Goal: Task Accomplishment & Management: Manage account settings

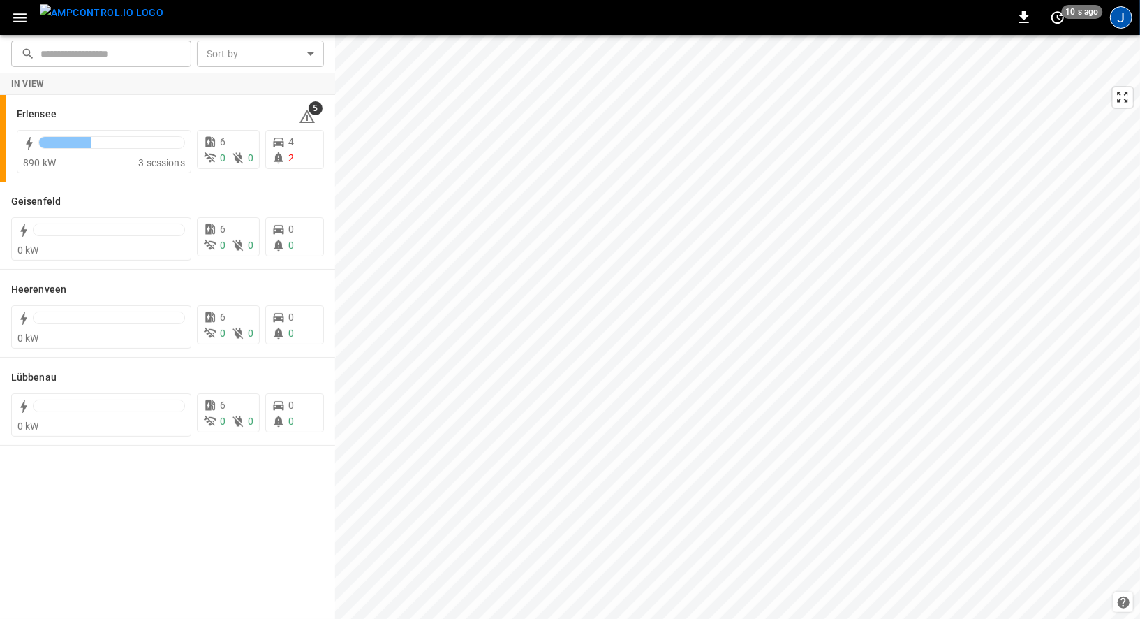
click at [1120, 10] on div "J" at bounding box center [1121, 17] width 22 height 22
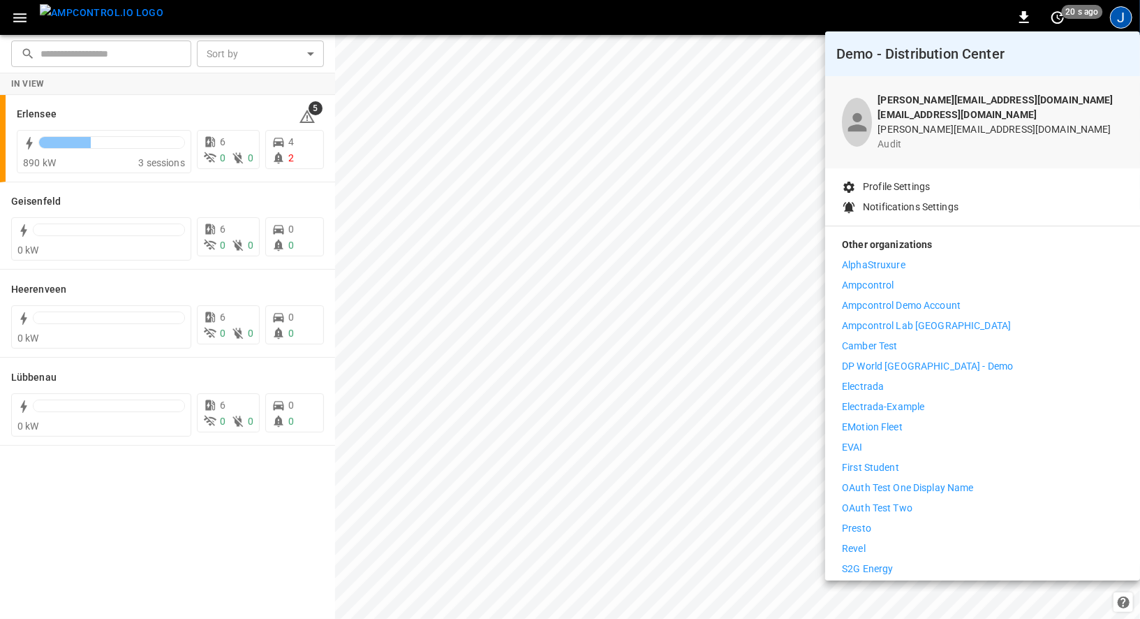
click at [899, 298] on p "Ampcontrol Demo Account" at bounding box center [901, 305] width 119 height 15
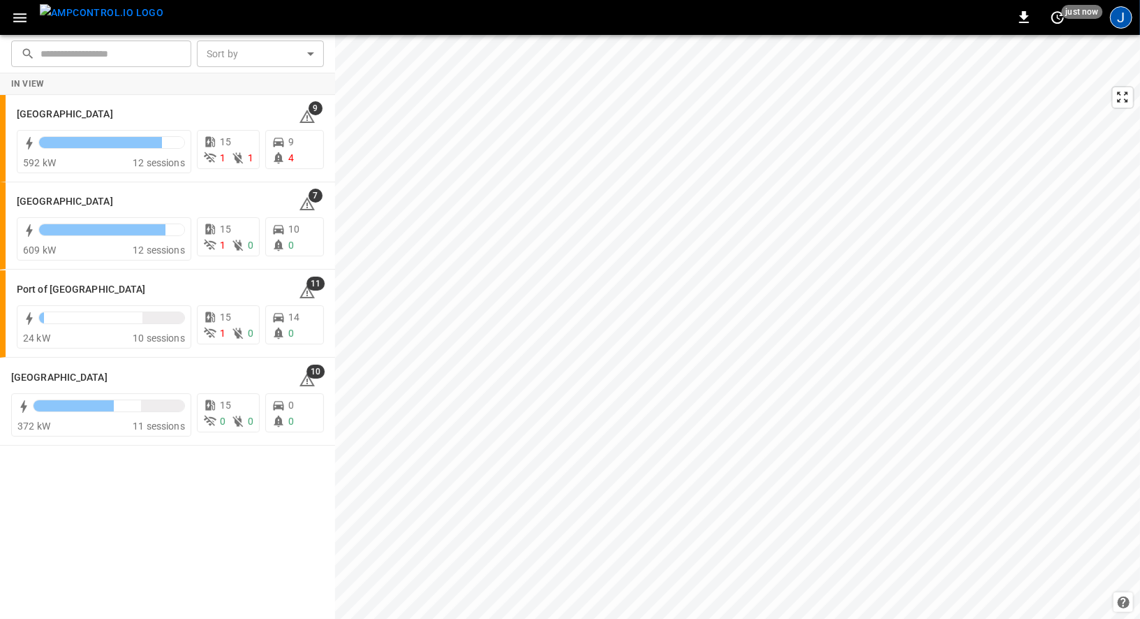
click at [1119, 16] on div "J" at bounding box center [1121, 17] width 22 height 22
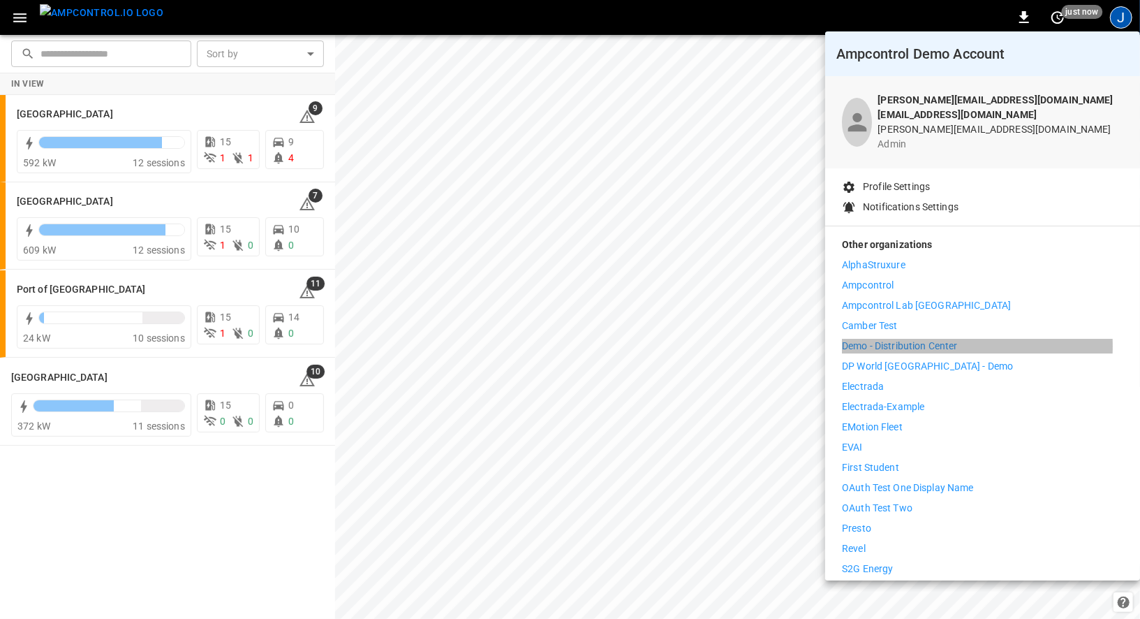
click at [923, 339] on p "Demo - Distribution Center" at bounding box center [899, 346] width 115 height 15
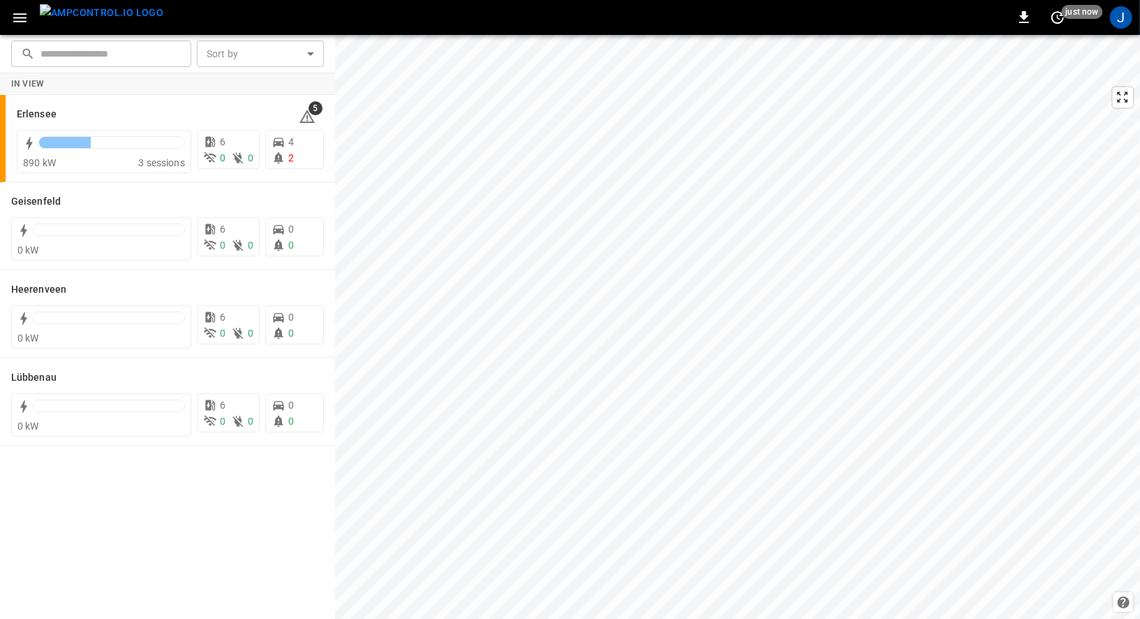
click at [26, 22] on icon "button" at bounding box center [19, 17] width 17 height 17
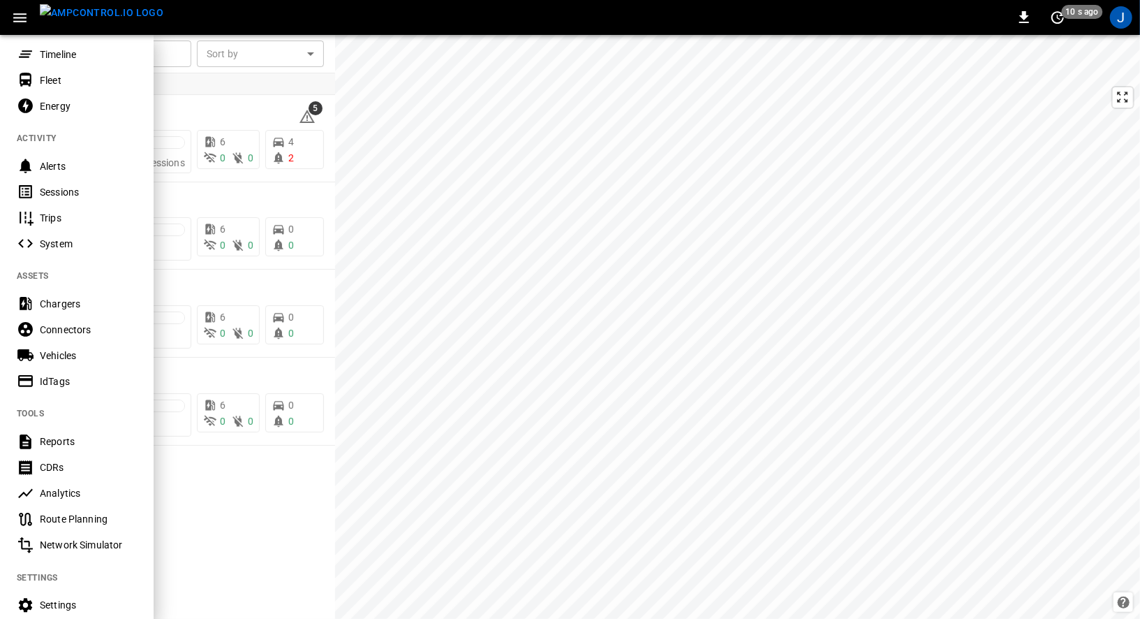
scroll to position [204, 0]
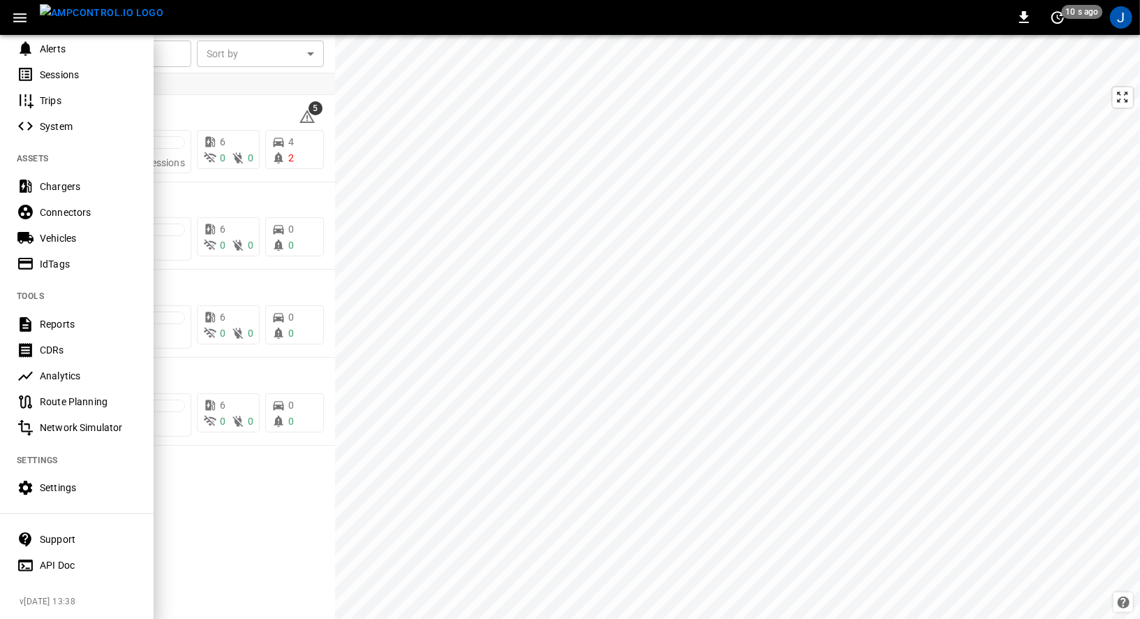
click at [198, 526] on div at bounding box center [570, 309] width 1140 height 619
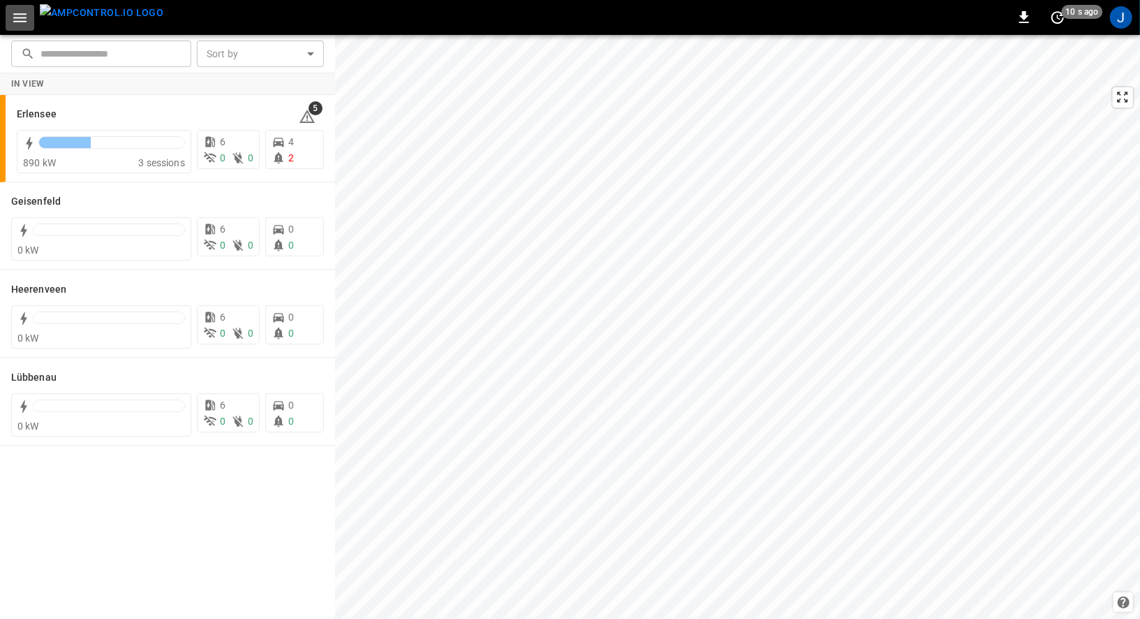
click at [25, 6] on button "button" at bounding box center [20, 18] width 29 height 26
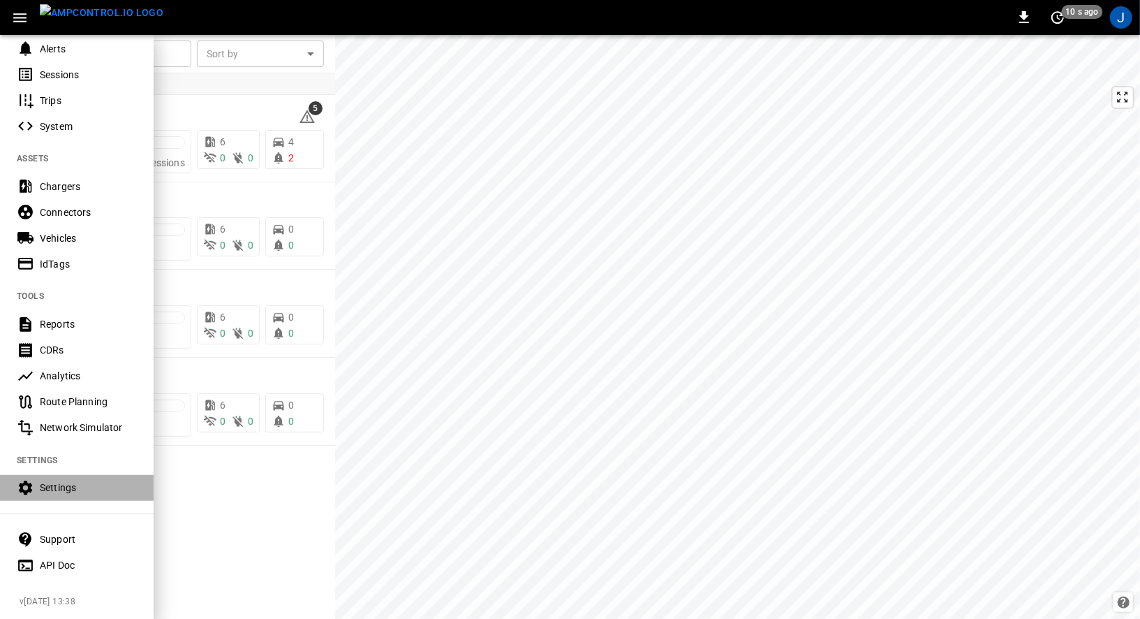
click at [78, 490] on div "Settings" at bounding box center [88, 487] width 97 height 14
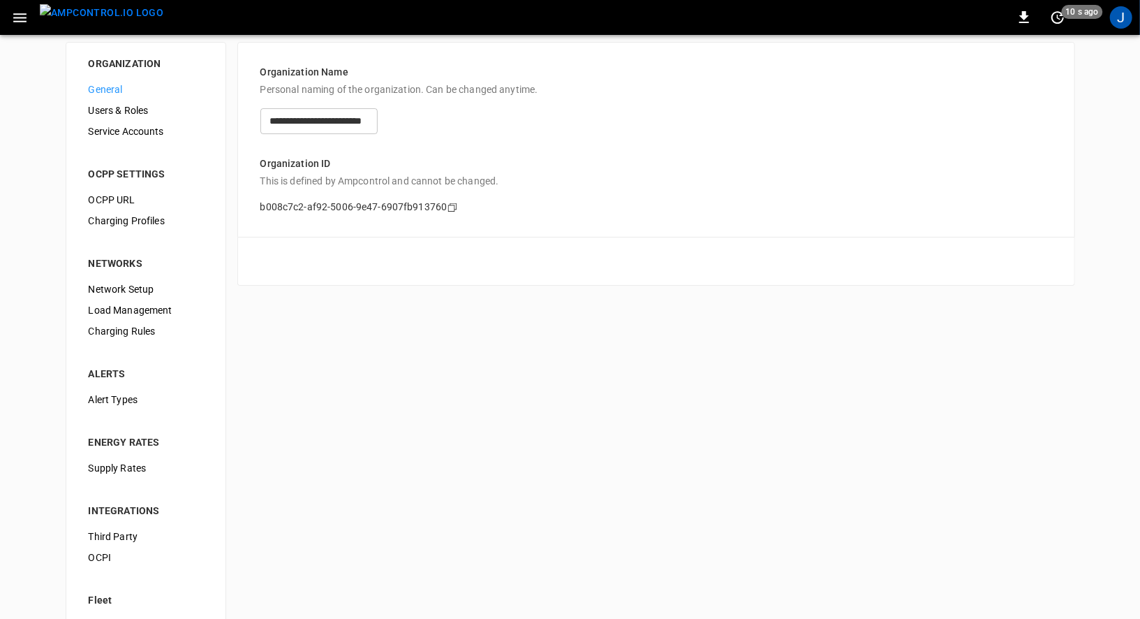
scroll to position [12, 0]
click at [131, 108] on span "Users & Roles" at bounding box center [146, 108] width 115 height 15
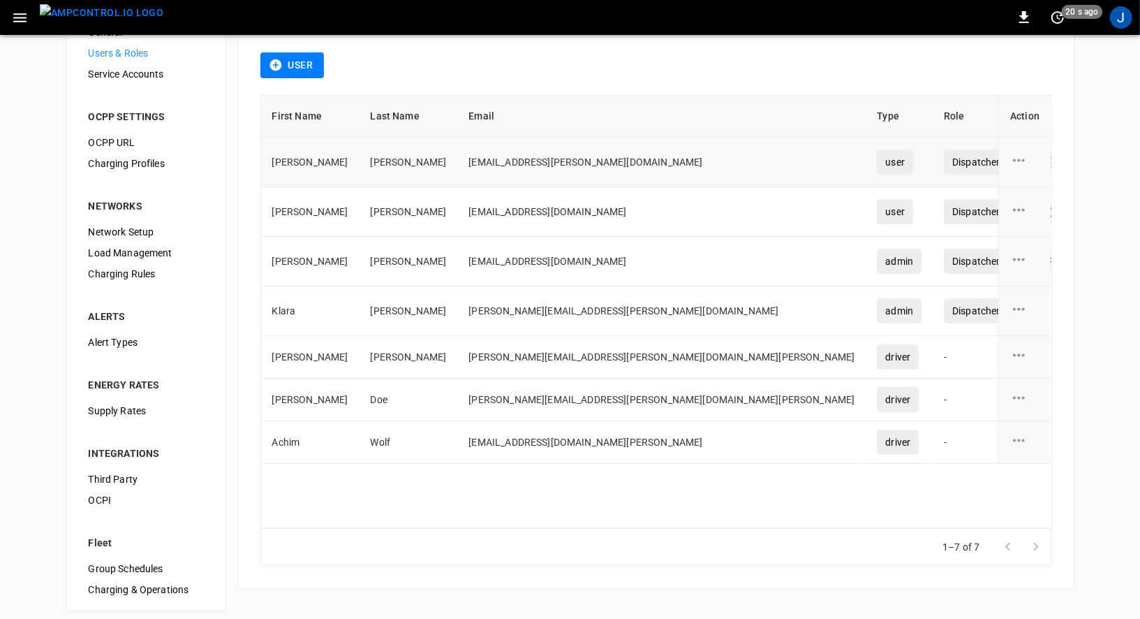
scroll to position [71, 0]
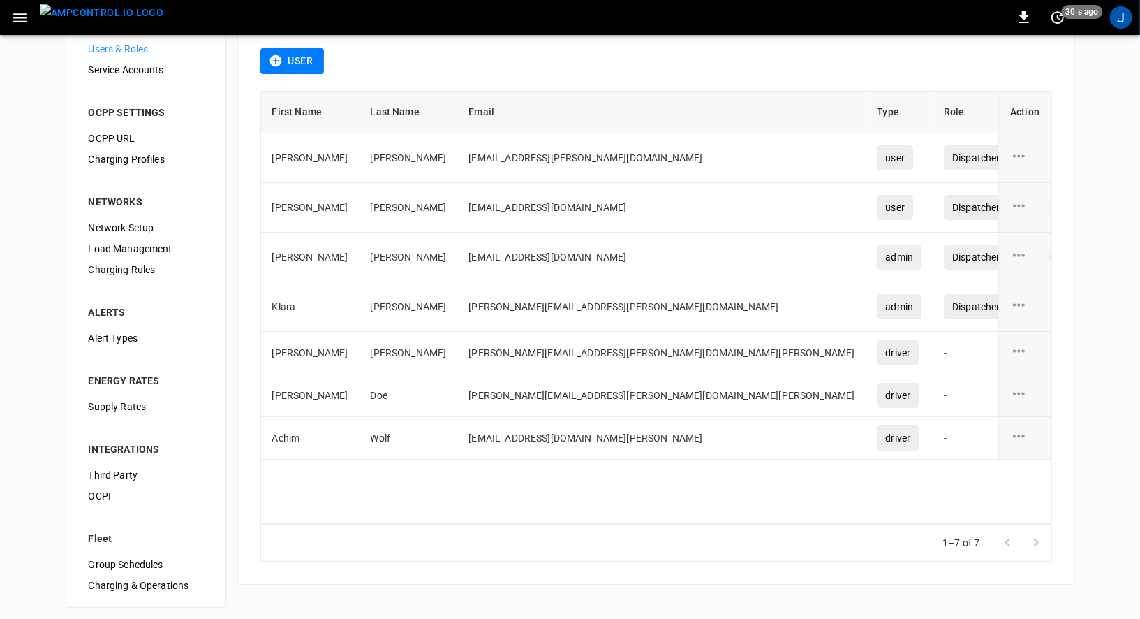
click at [31, 20] on button "button" at bounding box center [20, 18] width 29 height 26
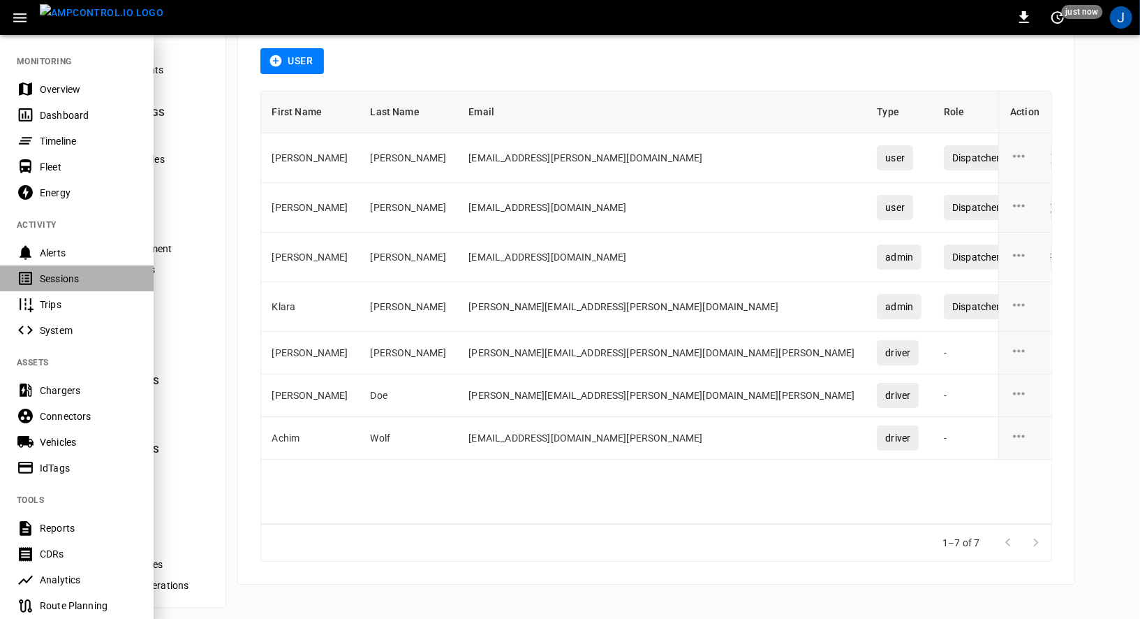
click at [52, 281] on div "Sessions" at bounding box center [88, 279] width 97 height 14
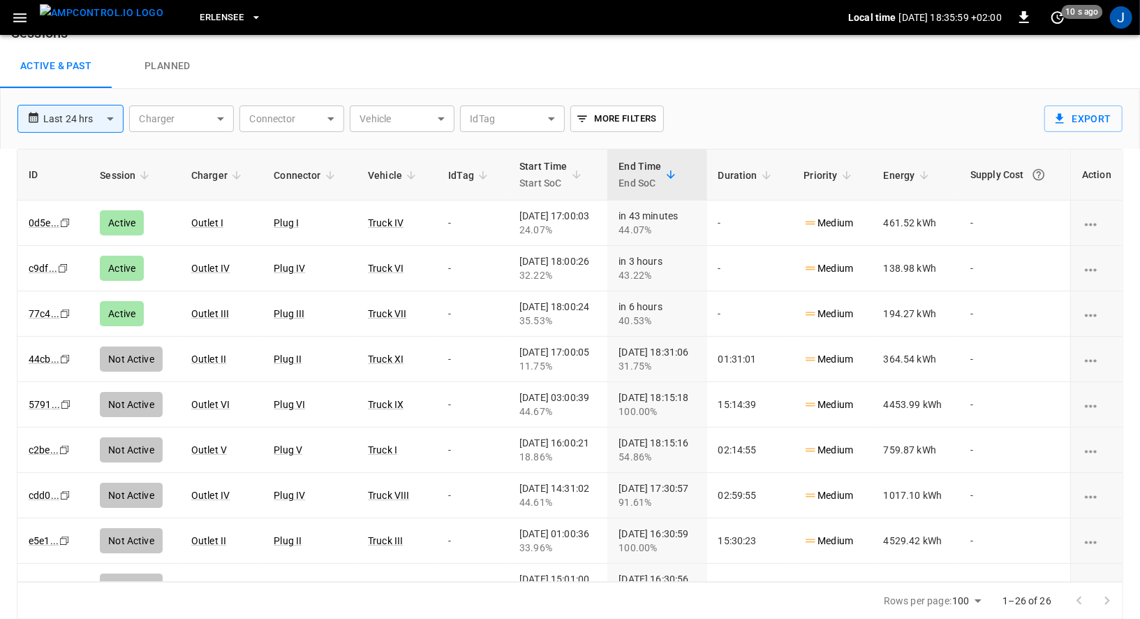
click at [13, 15] on icon "button" at bounding box center [19, 17] width 17 height 17
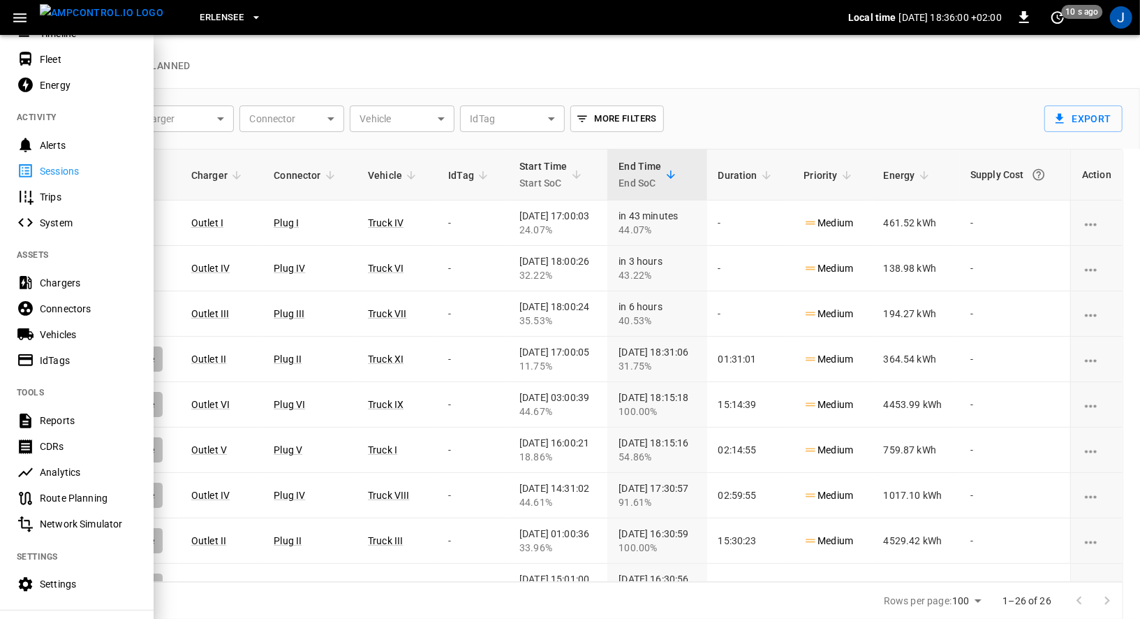
scroll to position [204, 0]
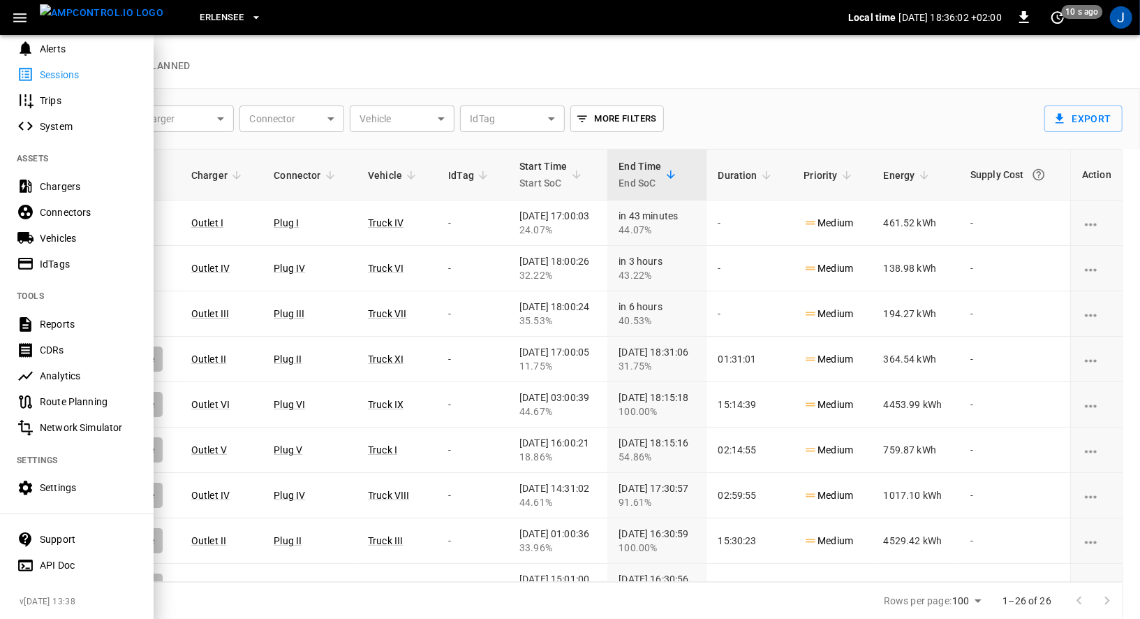
click at [55, 494] on div "Settings" at bounding box center [88, 487] width 97 height 14
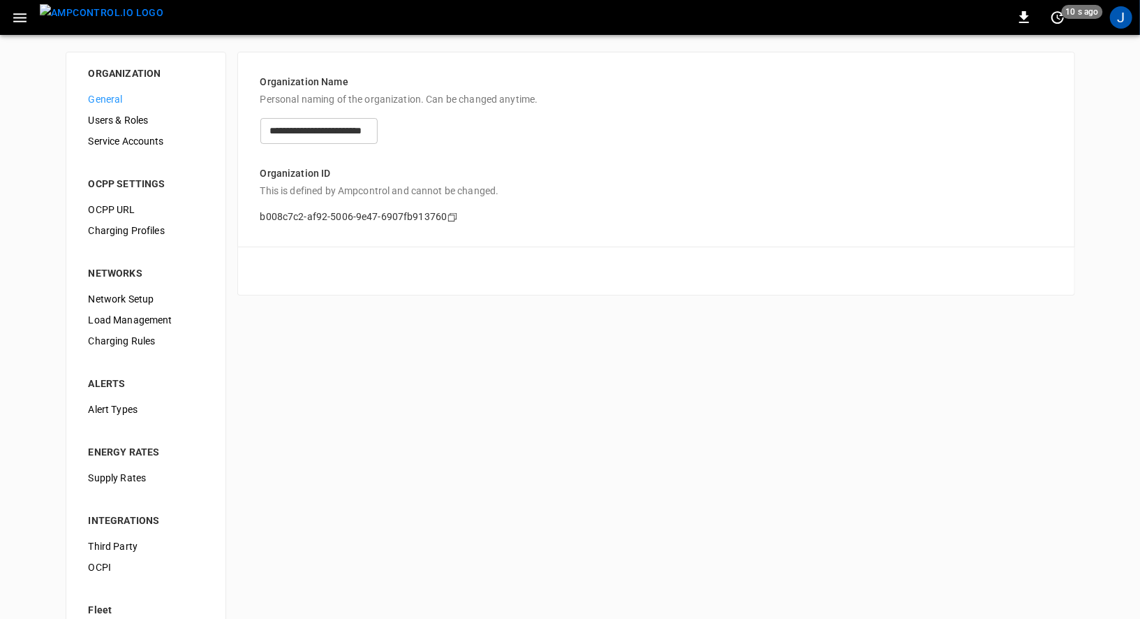
click at [160, 116] on span "Users & Roles" at bounding box center [146, 120] width 115 height 15
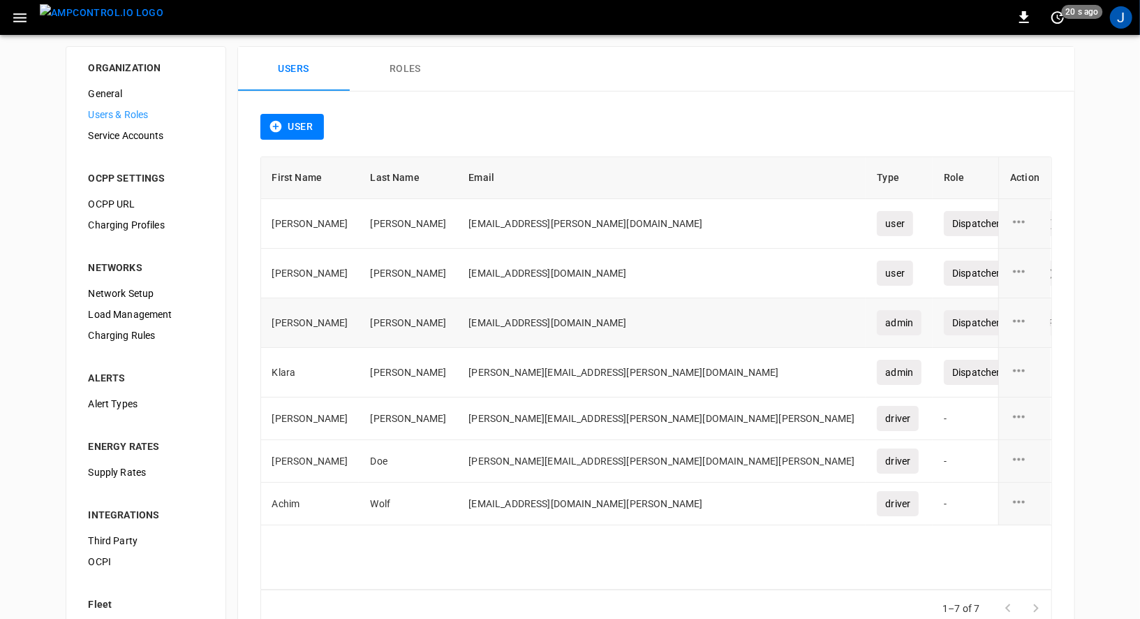
scroll to position [5, 0]
click at [142, 142] on div "Service Accounts" at bounding box center [146, 136] width 137 height 21
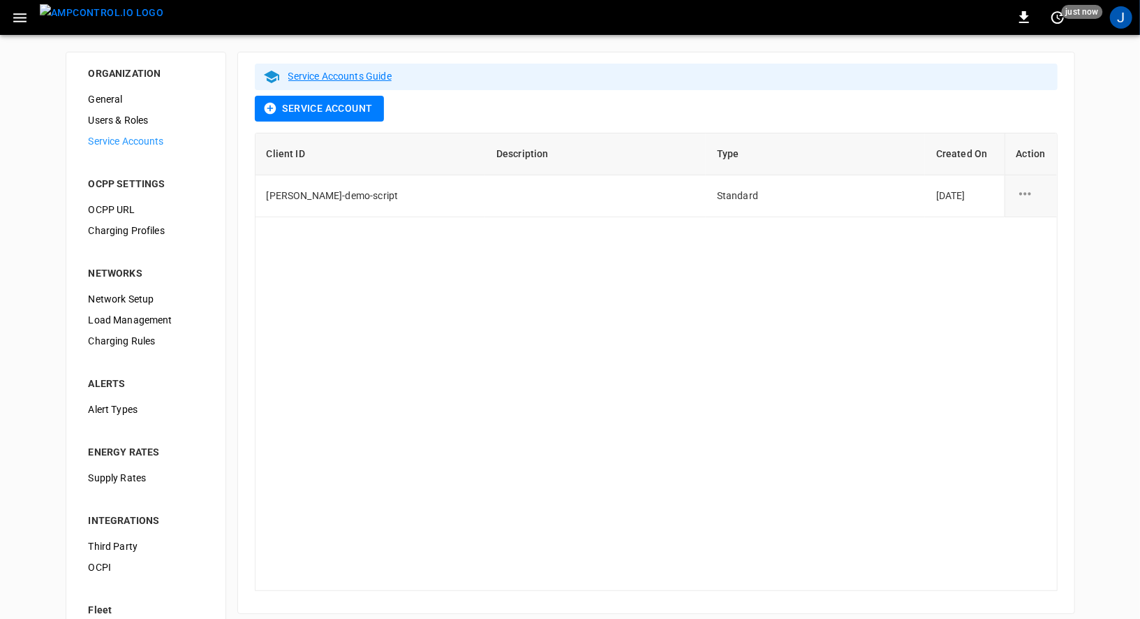
click at [141, 113] on span "Users & Roles" at bounding box center [146, 120] width 115 height 15
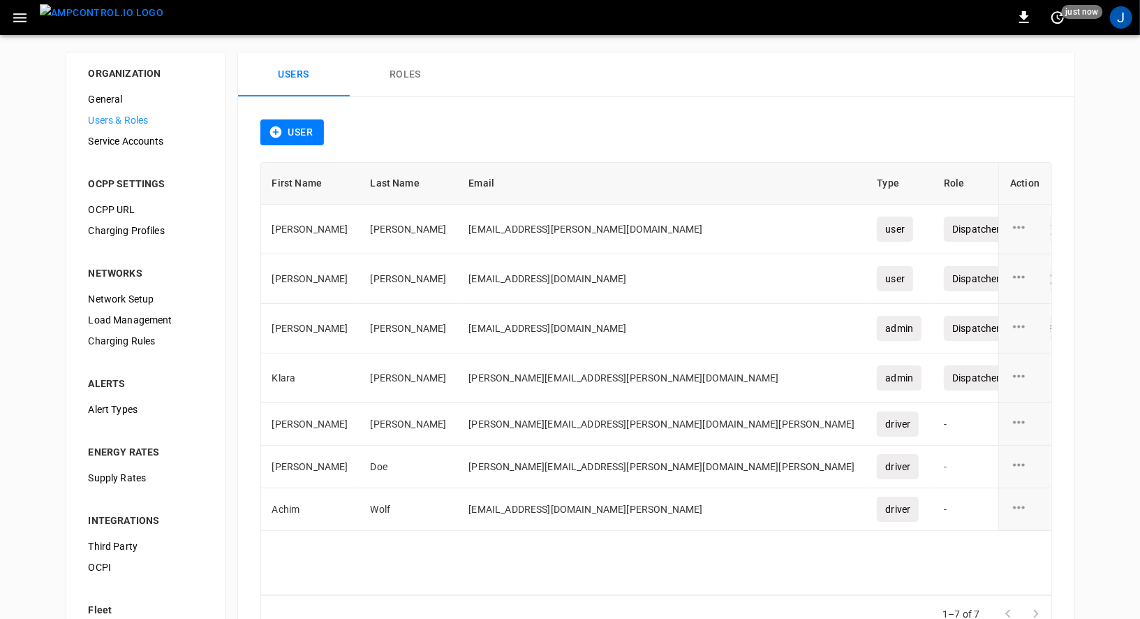
click at [396, 80] on button "Roles" at bounding box center [406, 74] width 112 height 45
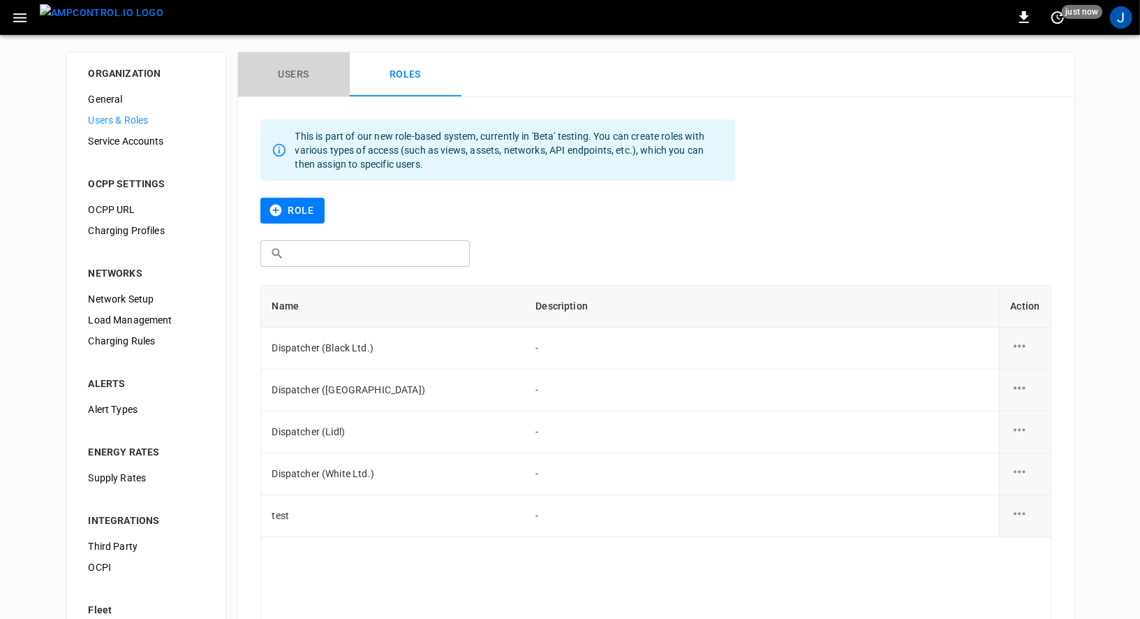
click at [315, 82] on button "Users" at bounding box center [294, 74] width 112 height 45
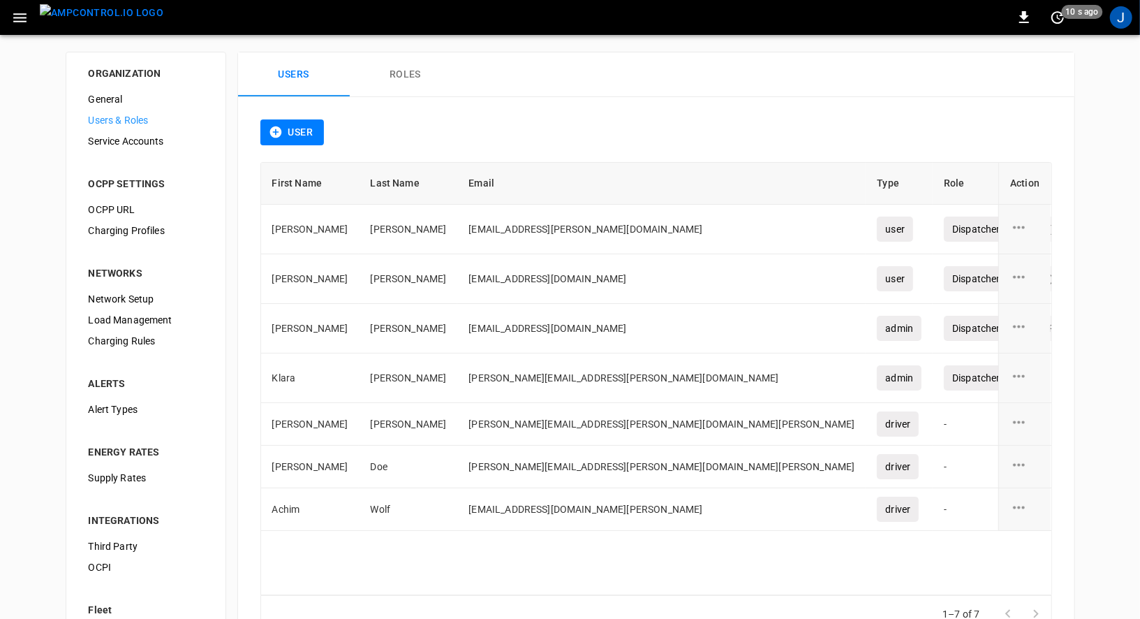
click at [18, 5] on button "button" at bounding box center [20, 18] width 29 height 26
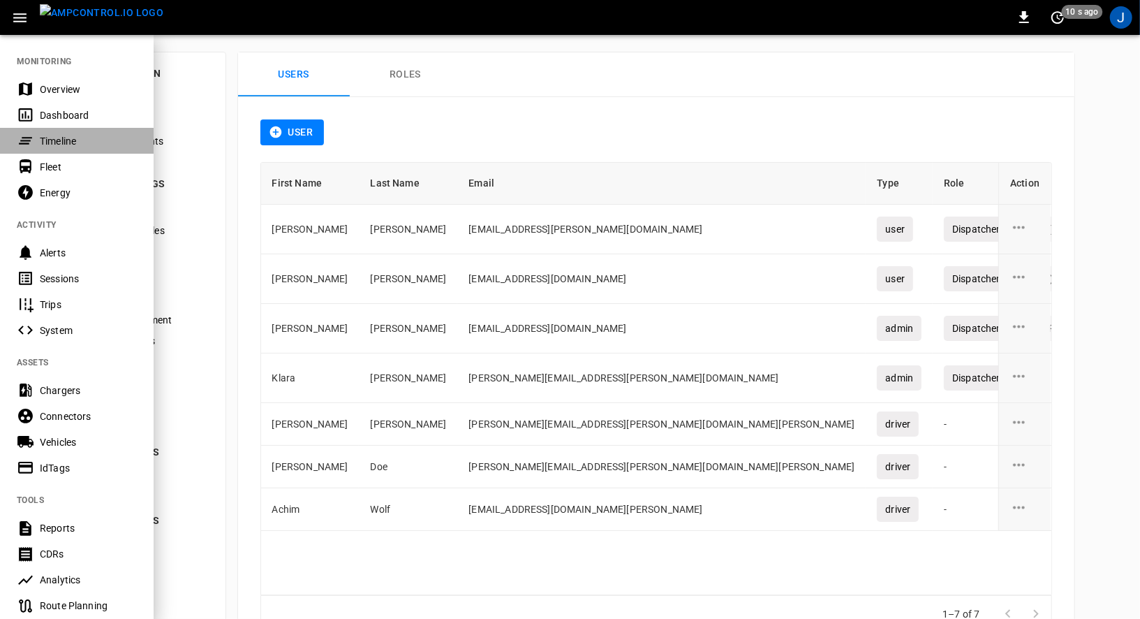
click at [47, 134] on div "Timeline" at bounding box center [88, 141] width 97 height 14
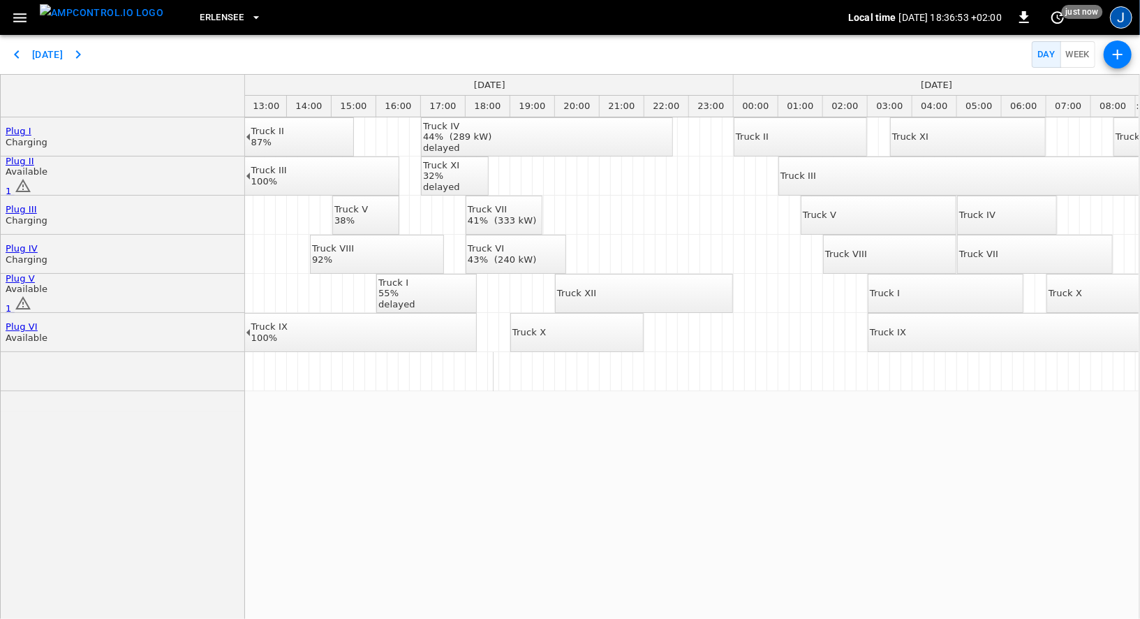
click at [1121, 19] on div "J" at bounding box center [1121, 17] width 22 height 22
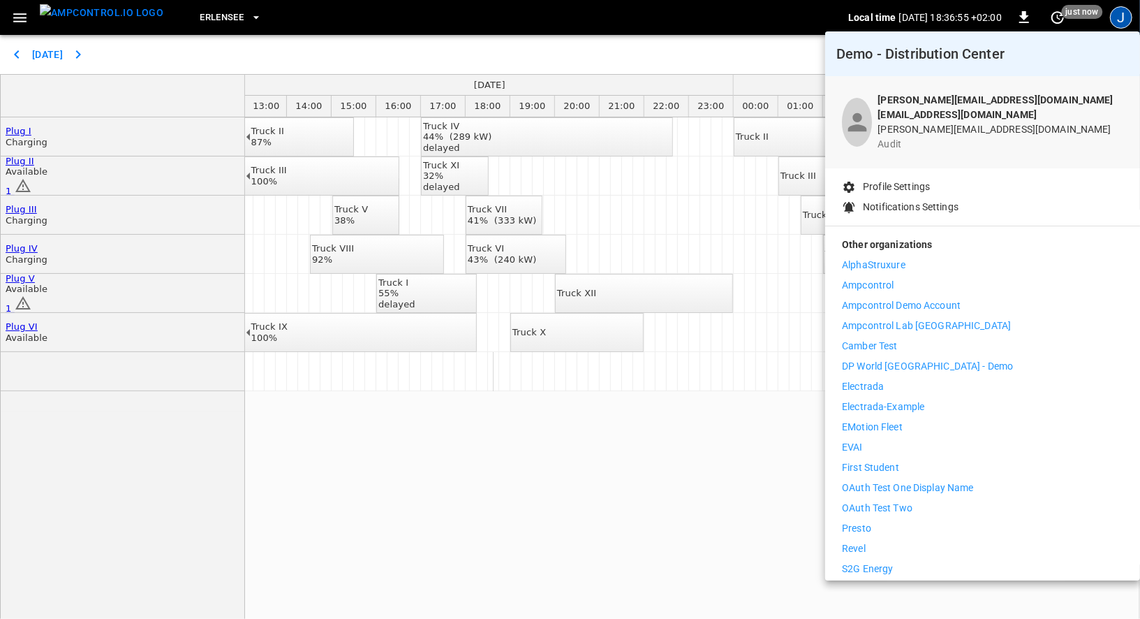
click at [909, 108] on p "joachim@ampcontrol.io joachim@ampcontrol.io" at bounding box center [1001, 107] width 246 height 29
click at [167, 471] on div at bounding box center [570, 309] width 1140 height 619
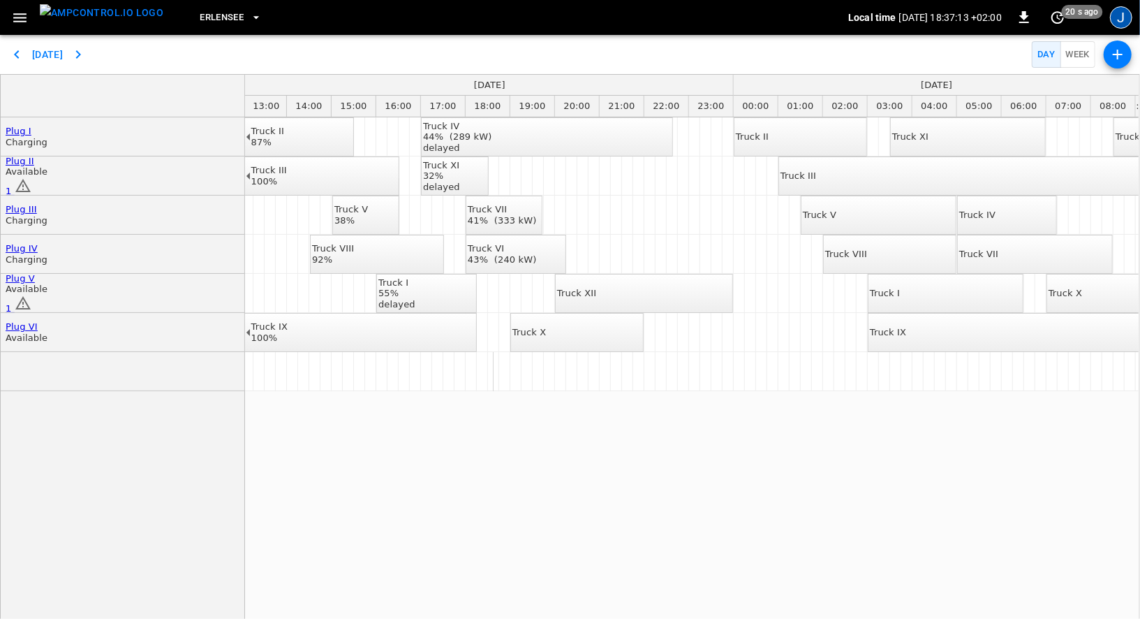
click at [1124, 15] on div "J" at bounding box center [1121, 17] width 22 height 22
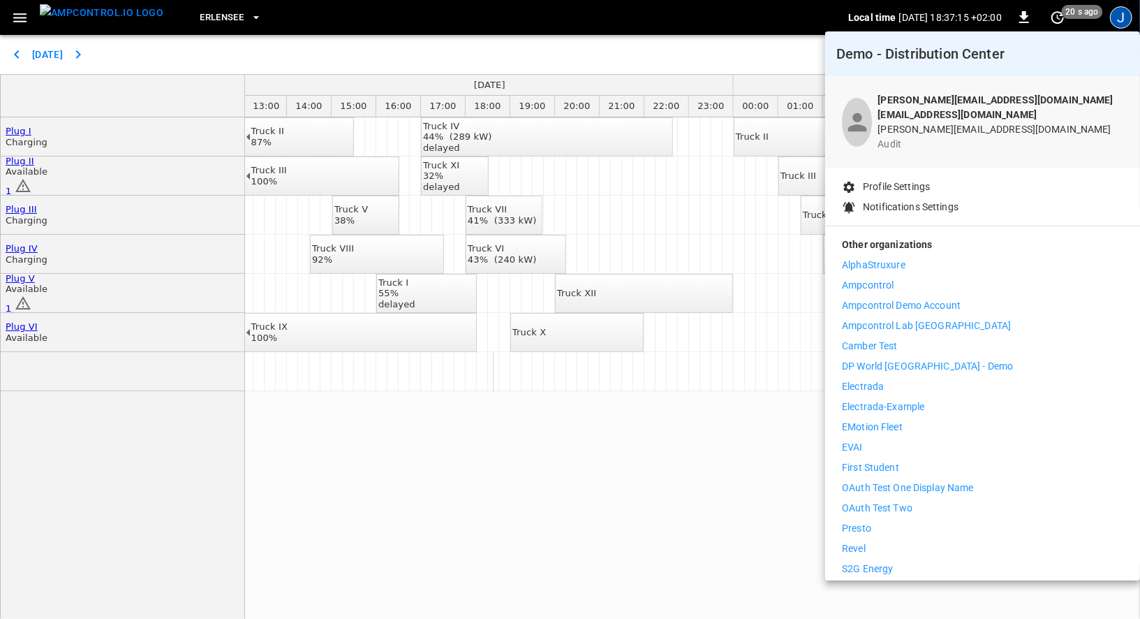
click at [385, 504] on div at bounding box center [570, 309] width 1140 height 619
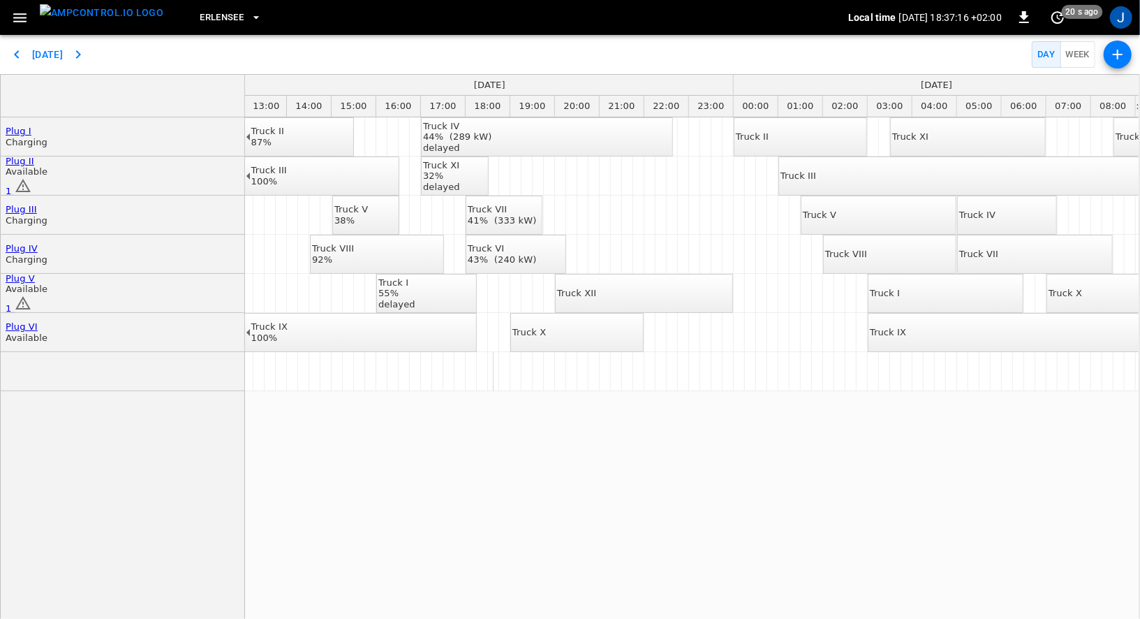
click at [11, 10] on icon "button" at bounding box center [19, 17] width 17 height 17
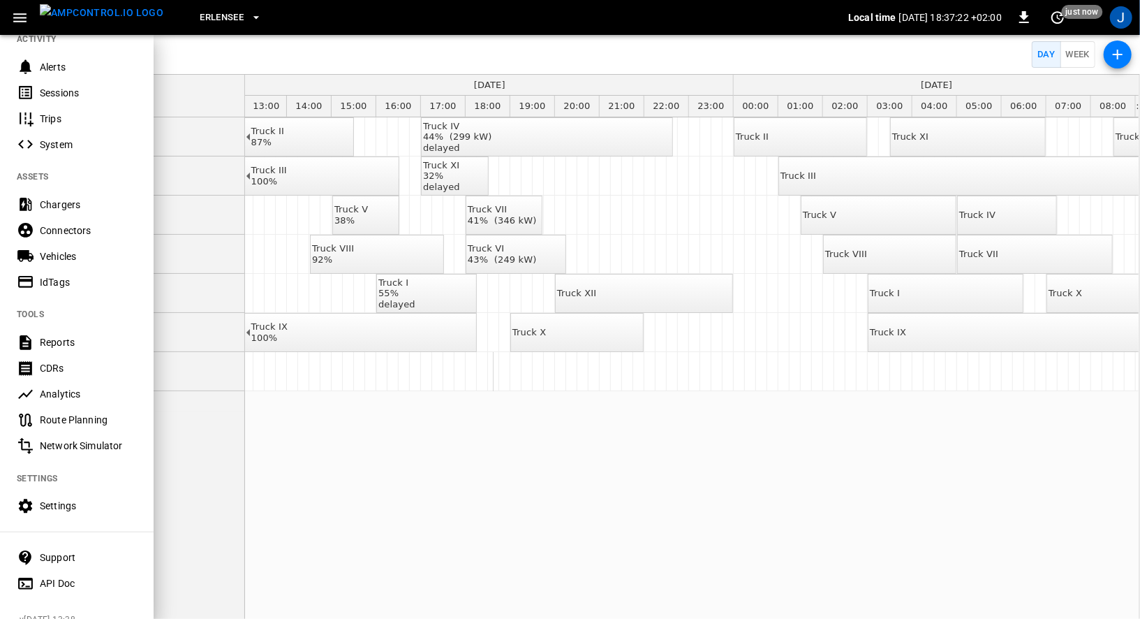
click at [46, 94] on div "Sessions" at bounding box center [88, 93] width 97 height 14
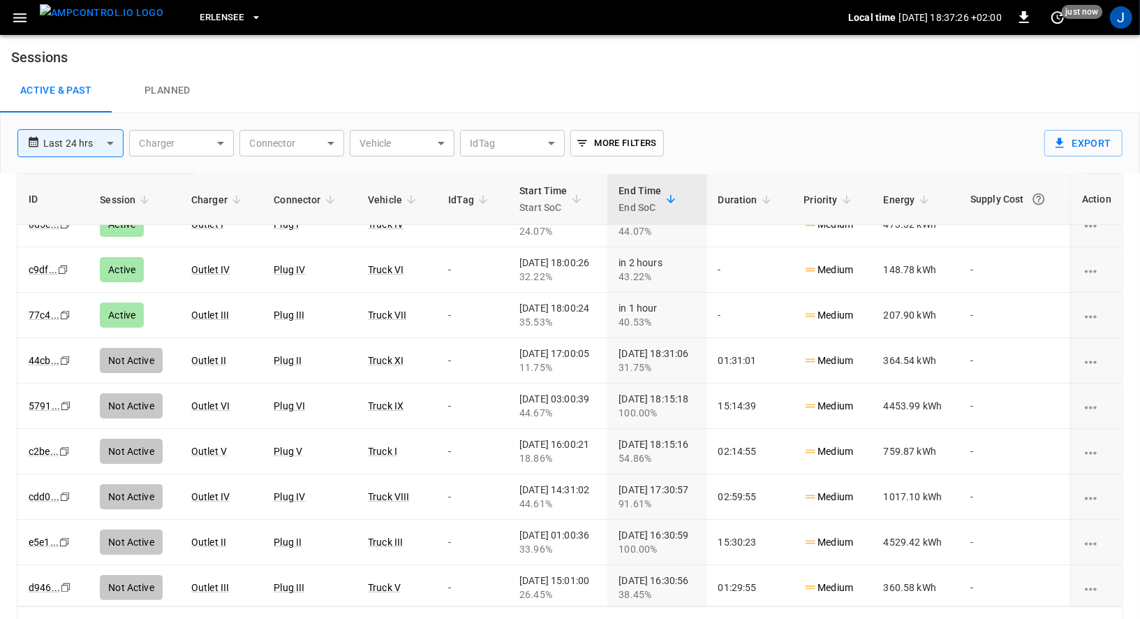
click at [13, 22] on icon "button" at bounding box center [19, 17] width 17 height 17
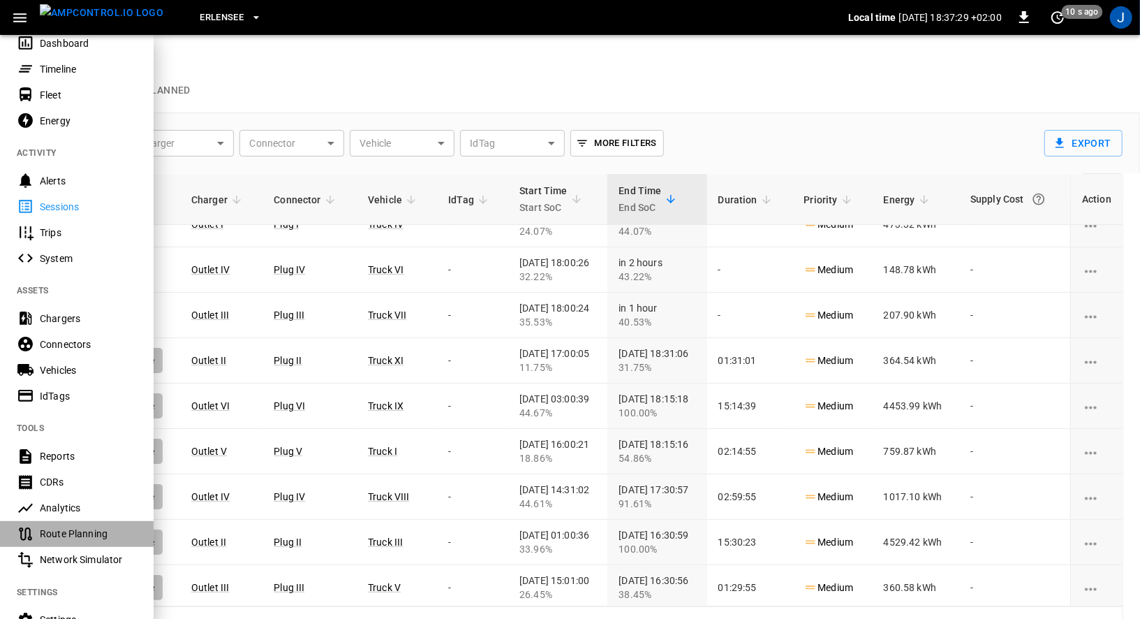
click at [57, 542] on Planning-listitem "Route Planning" at bounding box center [77, 534] width 154 height 26
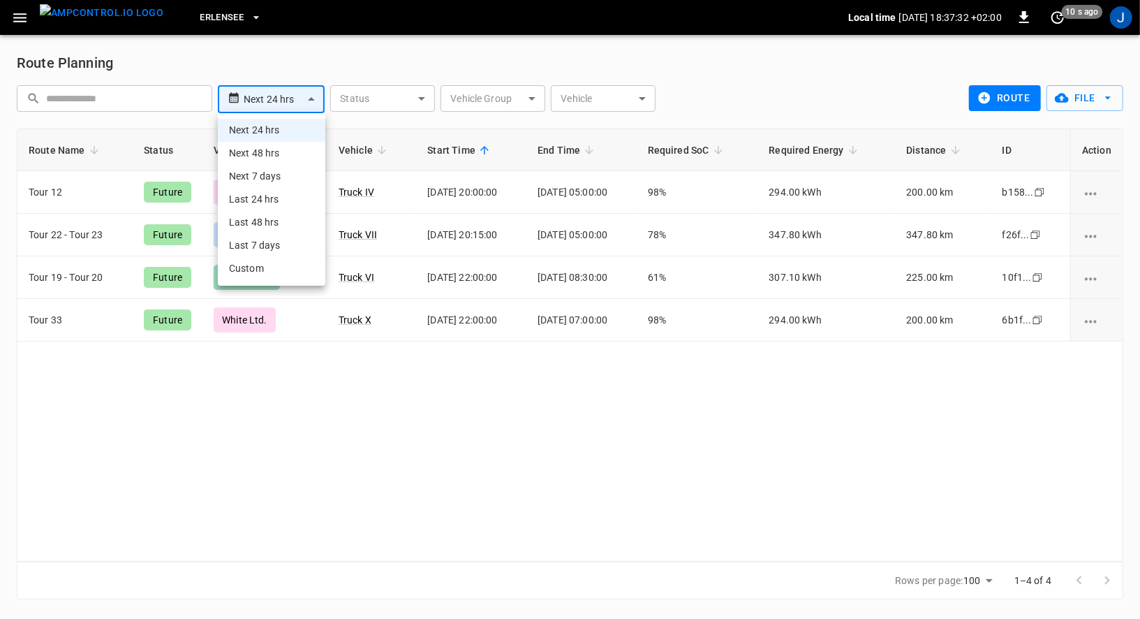
click at [318, 98] on body "**********" at bounding box center [570, 308] width 1140 height 616
click at [295, 162] on li "Next 48 hrs" at bounding box center [272, 153] width 108 height 23
type input "**********"
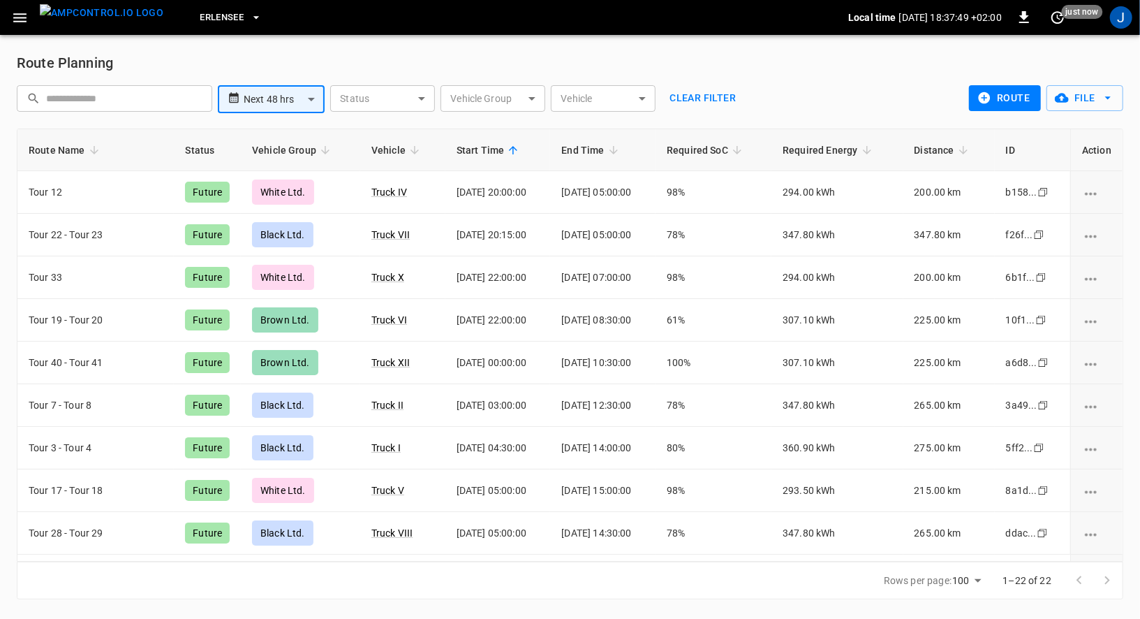
click at [25, 17] on icon "button" at bounding box center [19, 17] width 13 height 9
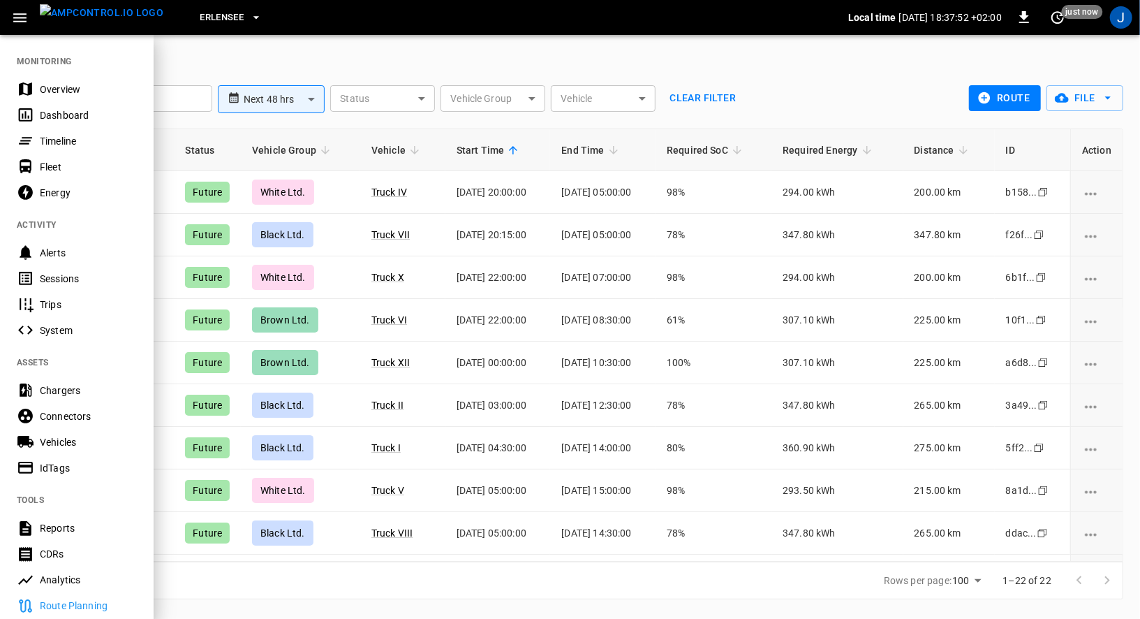
click at [239, 49] on div at bounding box center [570, 309] width 1140 height 619
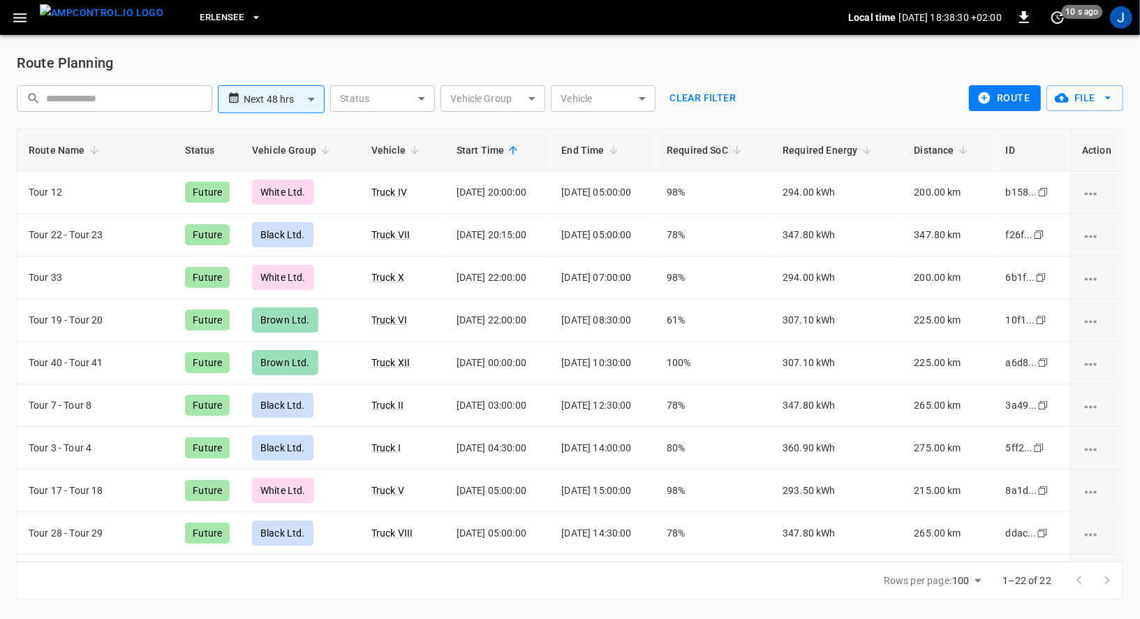
click at [27, 20] on icon "button" at bounding box center [19, 17] width 17 height 17
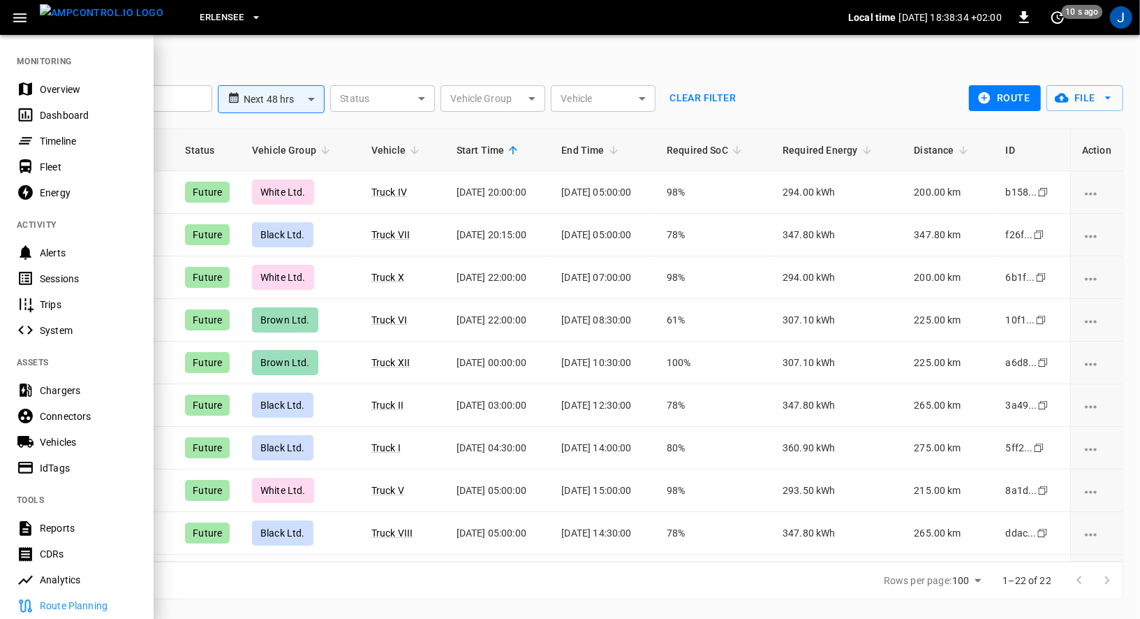
click at [74, 266] on div "Sessions" at bounding box center [77, 278] width 154 height 26
